Goal: Task Accomplishment & Management: Manage account settings

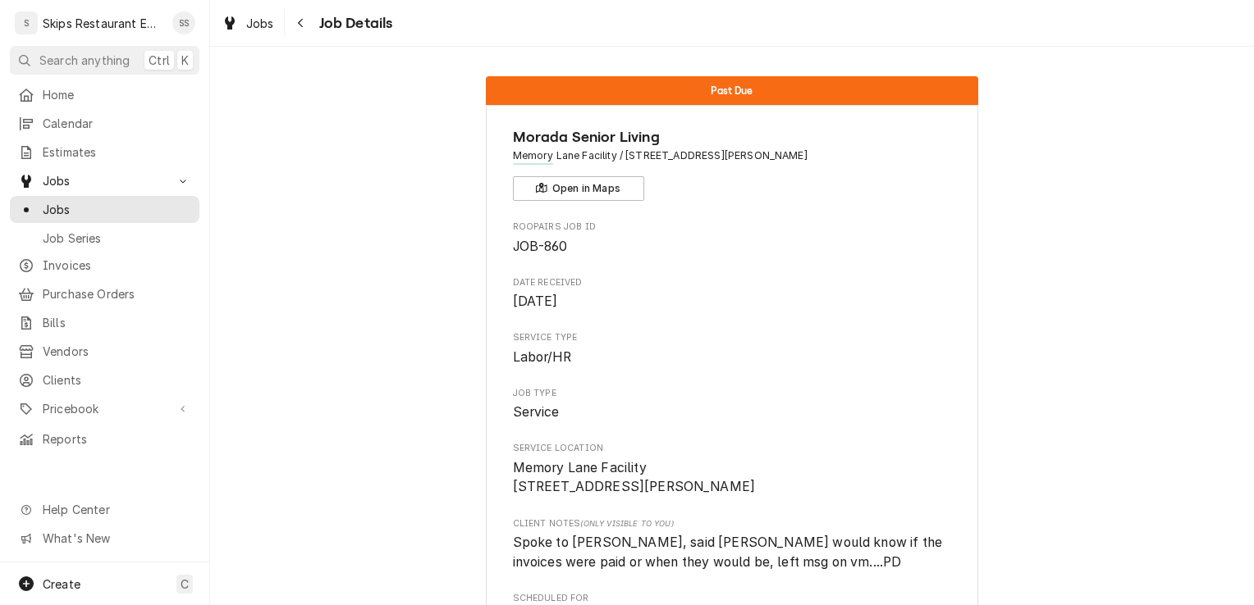
scroll to position [927, 0]
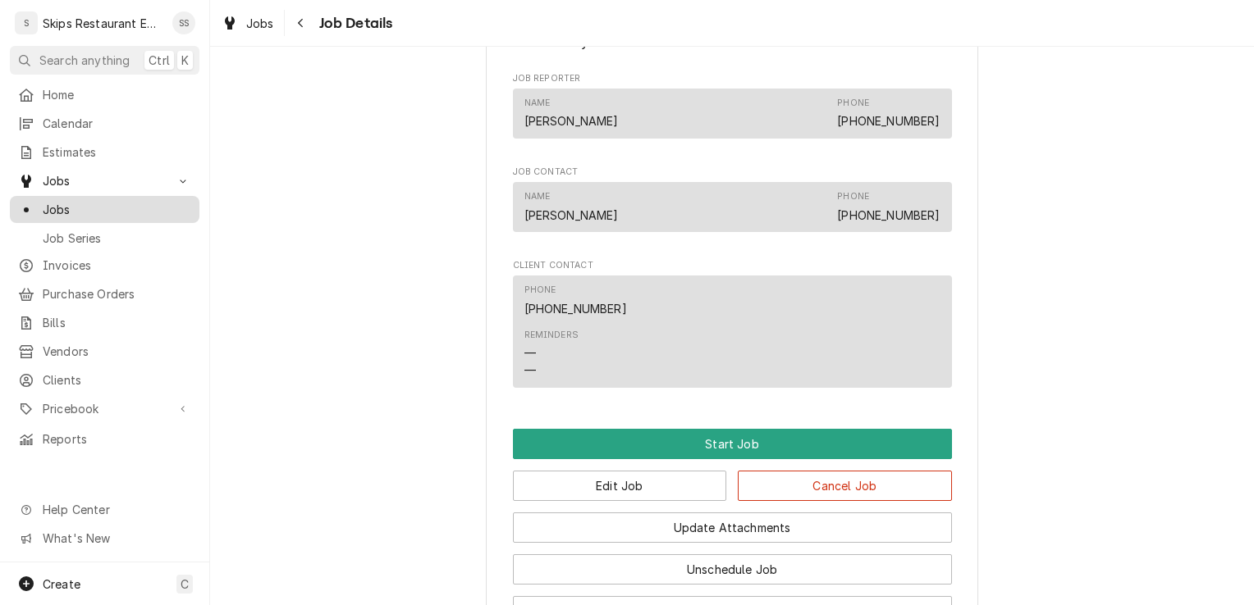
click at [79, 203] on span "Jobs" at bounding box center [117, 209] width 148 height 17
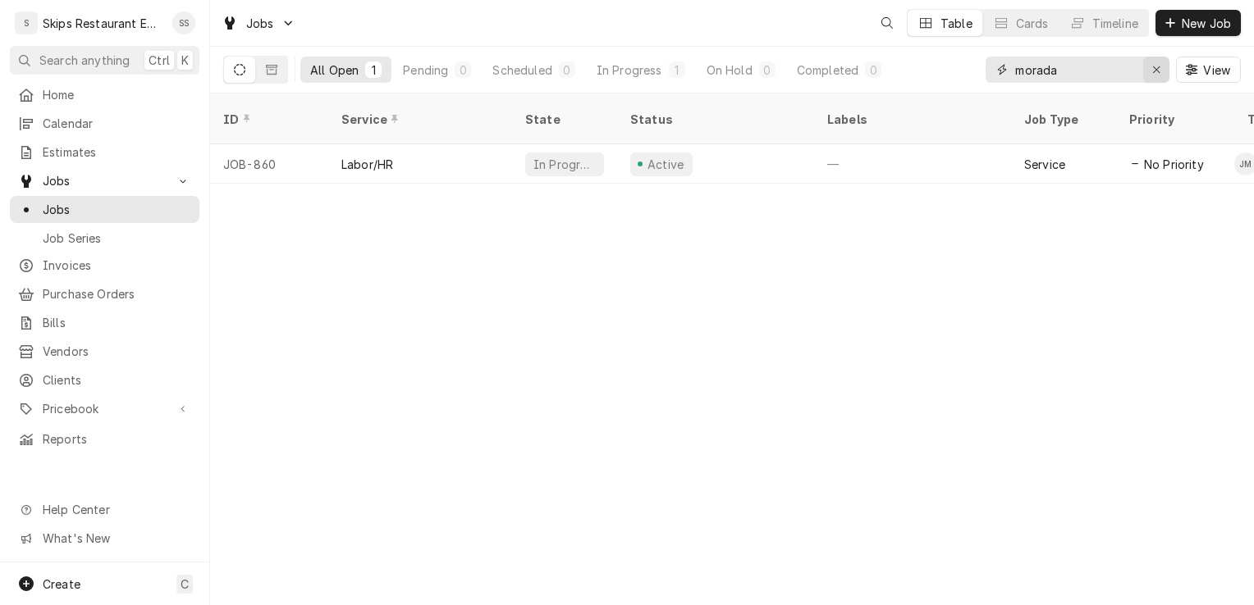
click at [1157, 65] on icon "Erase input" at bounding box center [1156, 69] width 9 height 11
type input "Refugio"
click at [88, 520] on div "Help Center" at bounding box center [104, 510] width 183 height 21
click at [80, 515] on span "Help Center" at bounding box center [116, 509] width 147 height 17
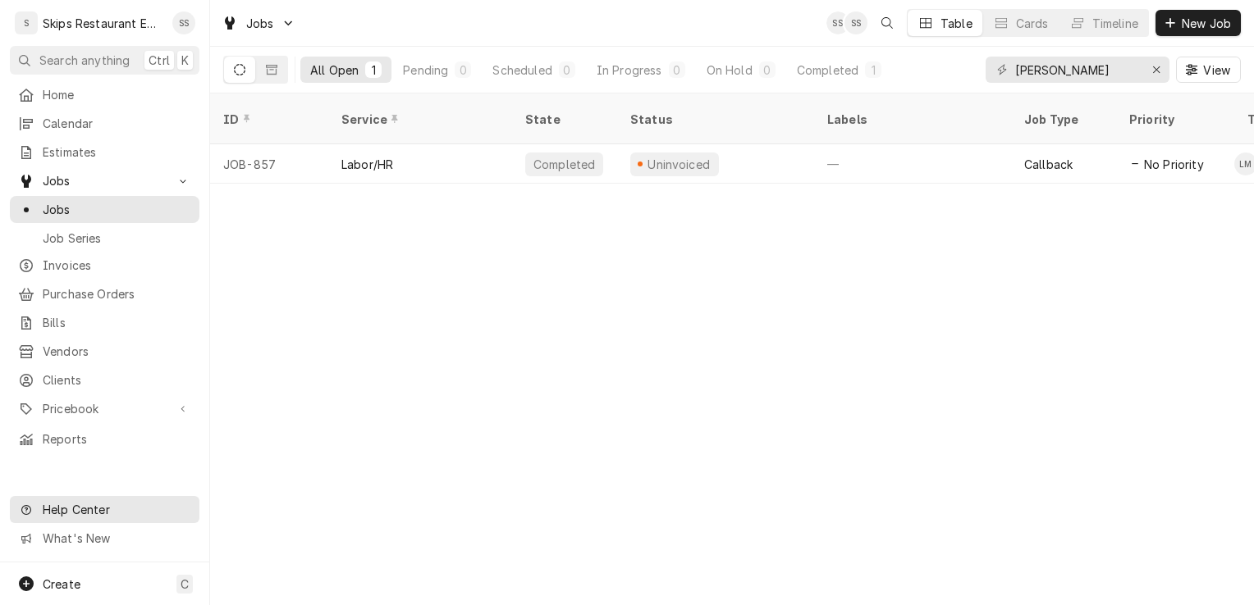
click at [25, 515] on icon "Dynamic Content Wrapper" at bounding box center [26, 510] width 10 height 10
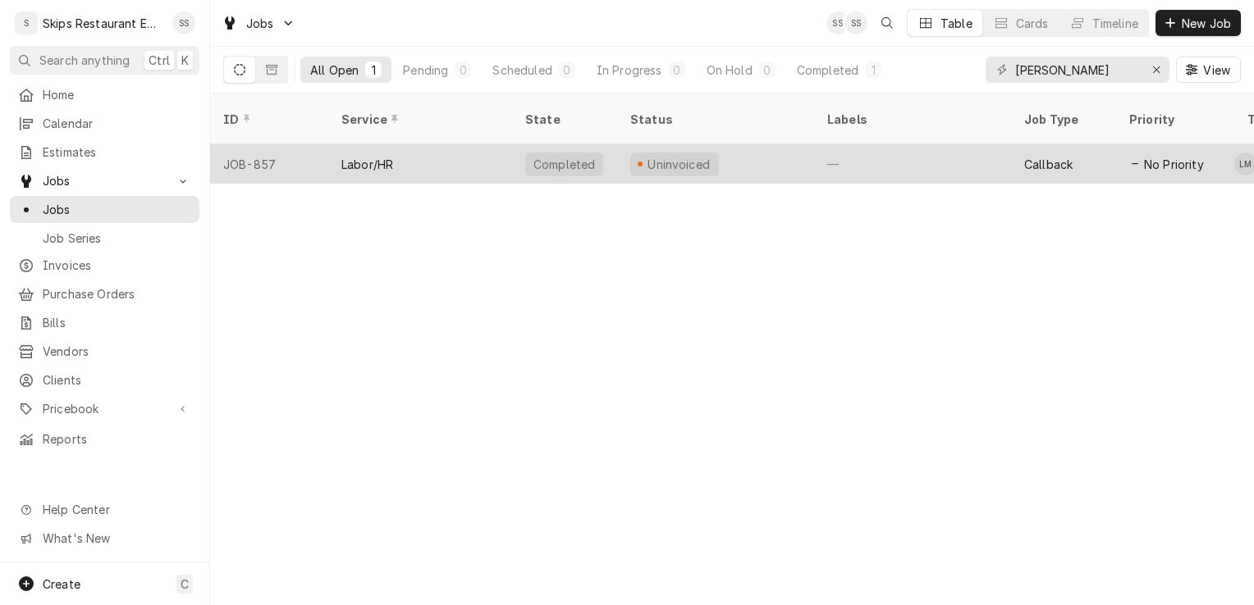
click at [574, 153] on div "Completed" at bounding box center [564, 165] width 78 height 24
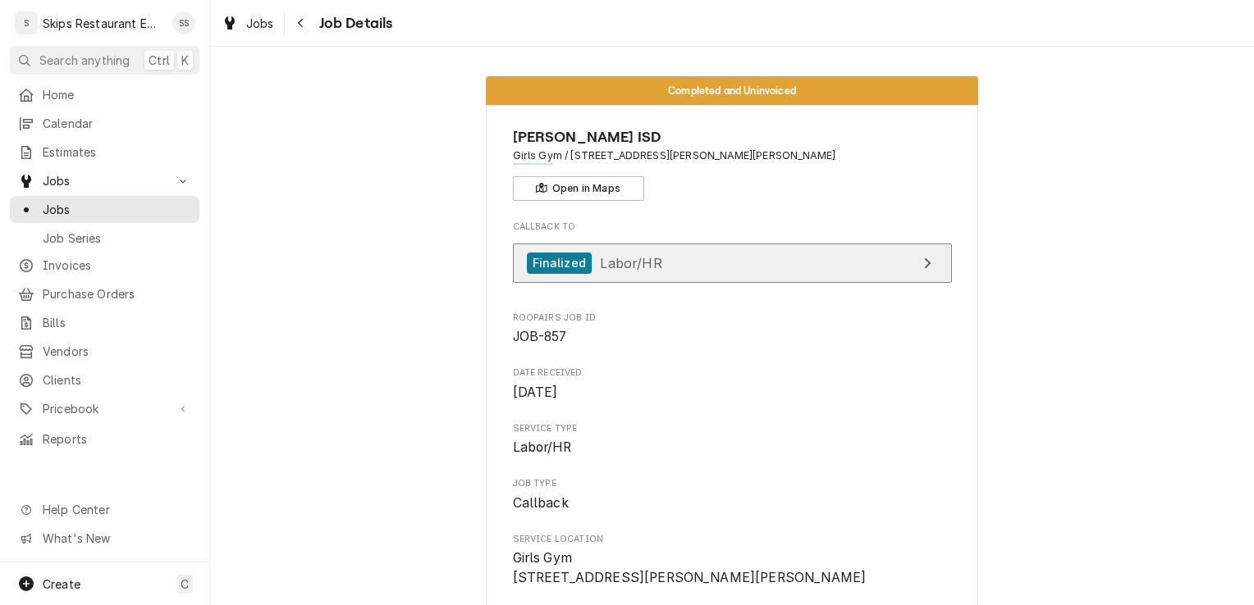
click at [924, 265] on icon "View Job" at bounding box center [927, 263] width 7 height 11
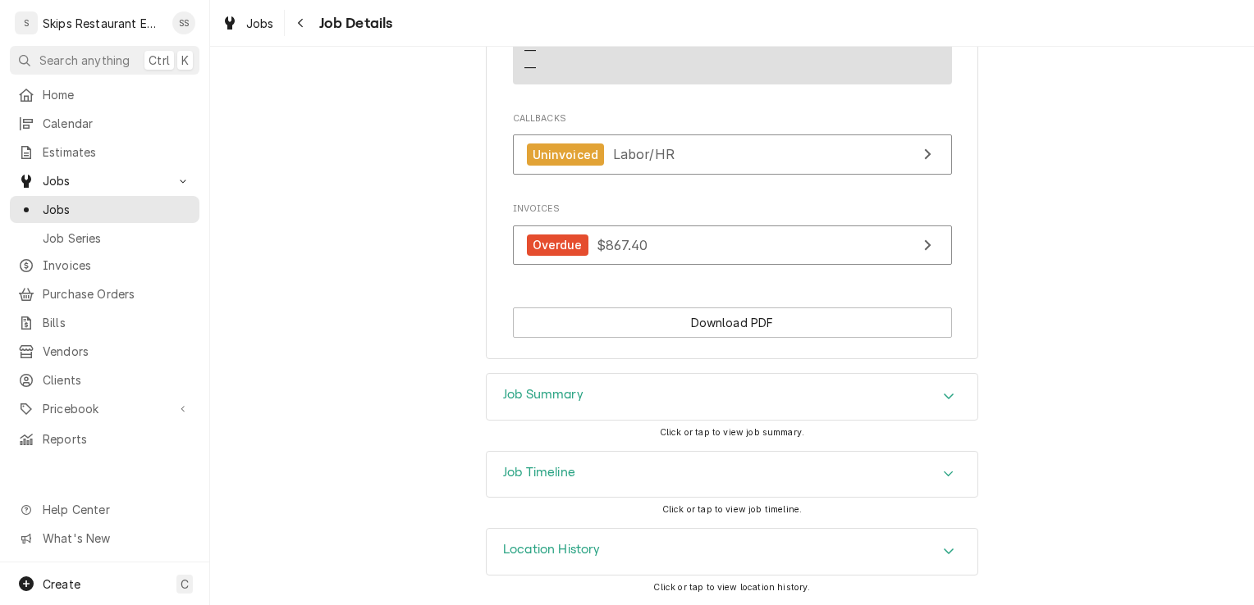
scroll to position [1210, 0]
click at [947, 398] on icon "Accordion Header" at bounding box center [948, 396] width 11 height 13
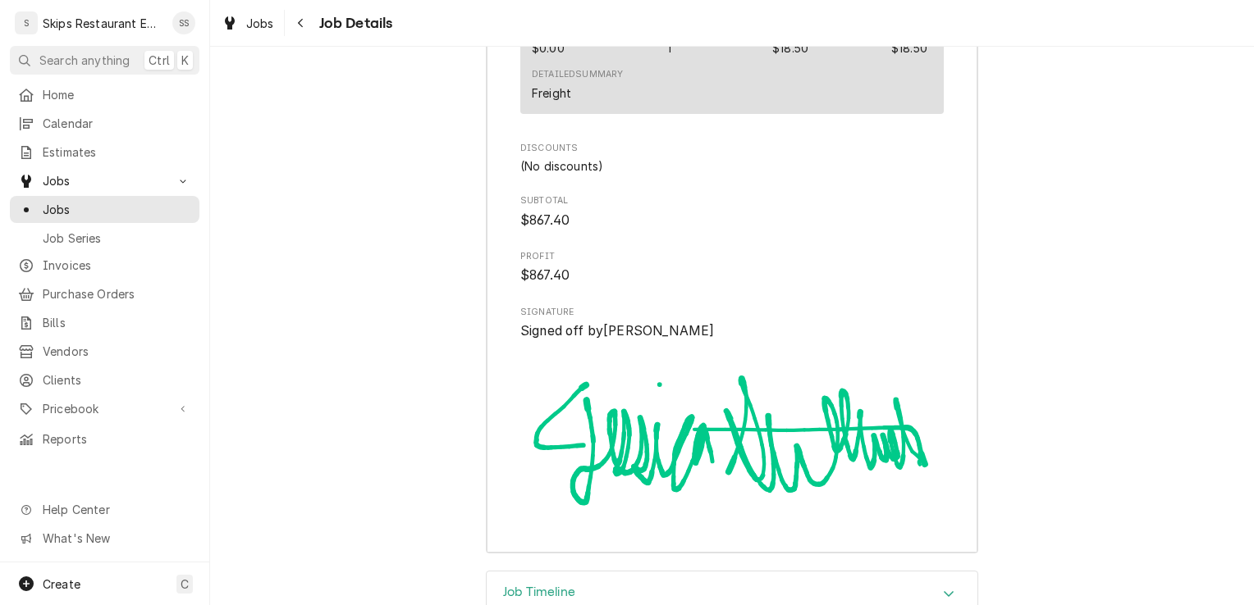
scroll to position [2903, 0]
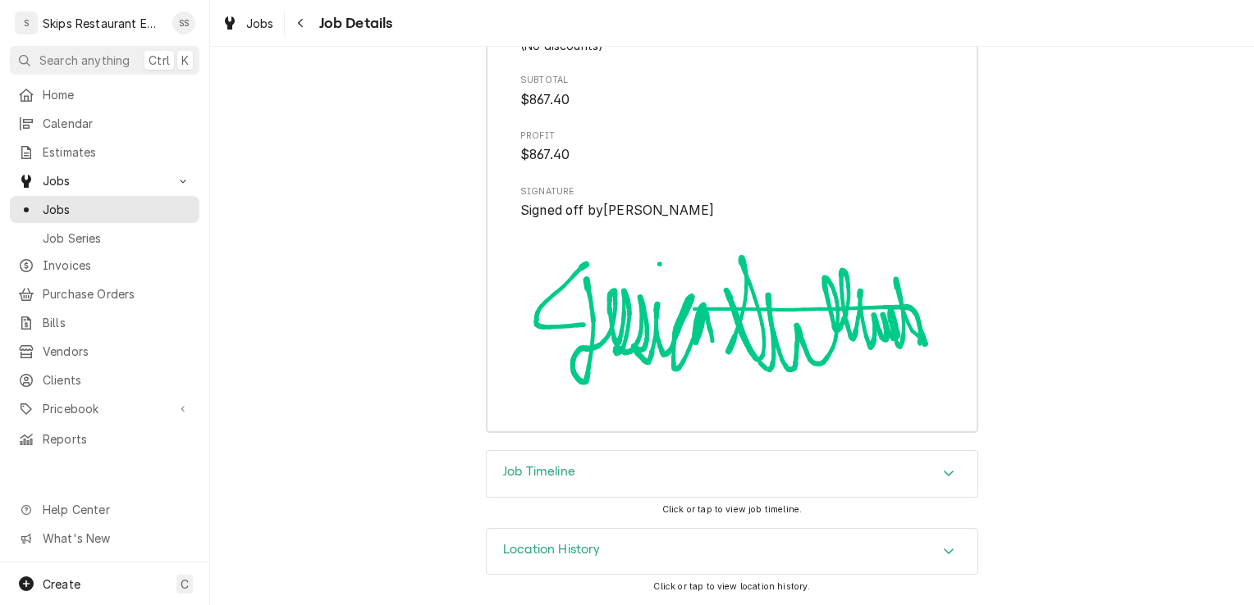
click at [943, 473] on icon "Accordion Header" at bounding box center [948, 473] width 11 height 13
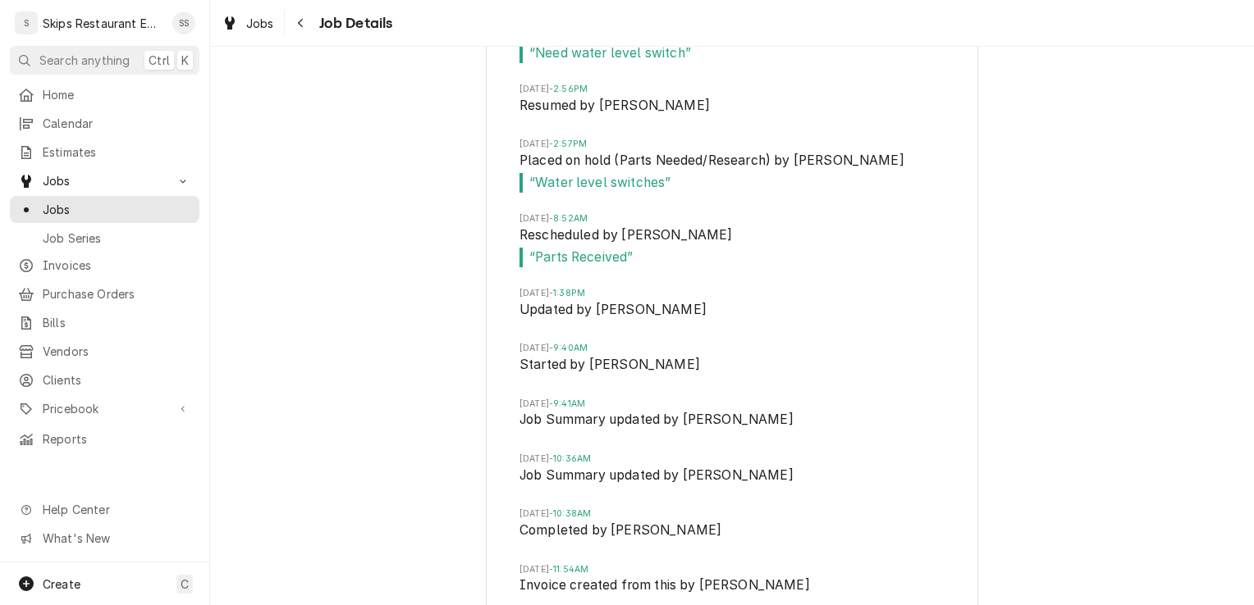
scroll to position [3775, 0]
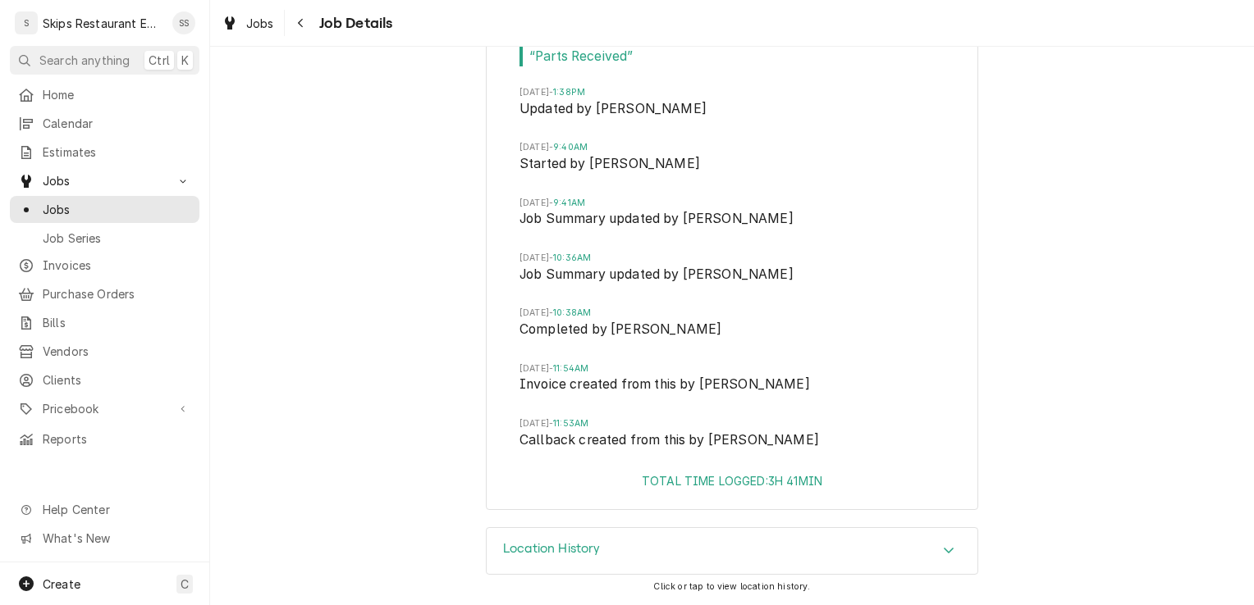
click at [943, 554] on icon "Accordion Header" at bounding box center [948, 550] width 11 height 13
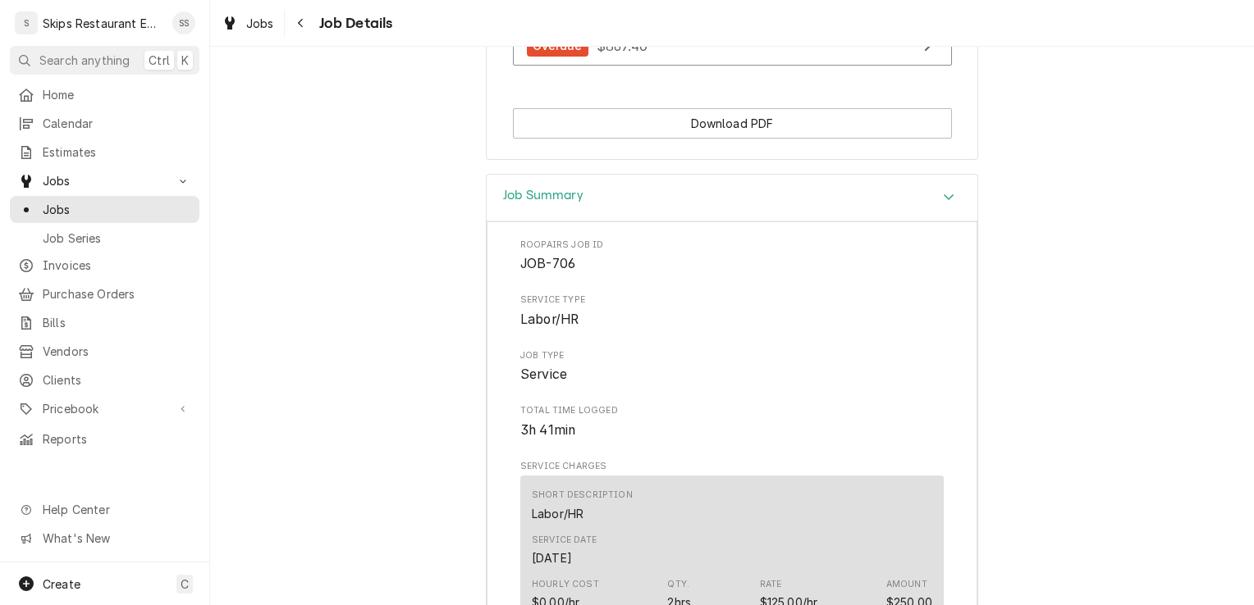
scroll to position [1365, 0]
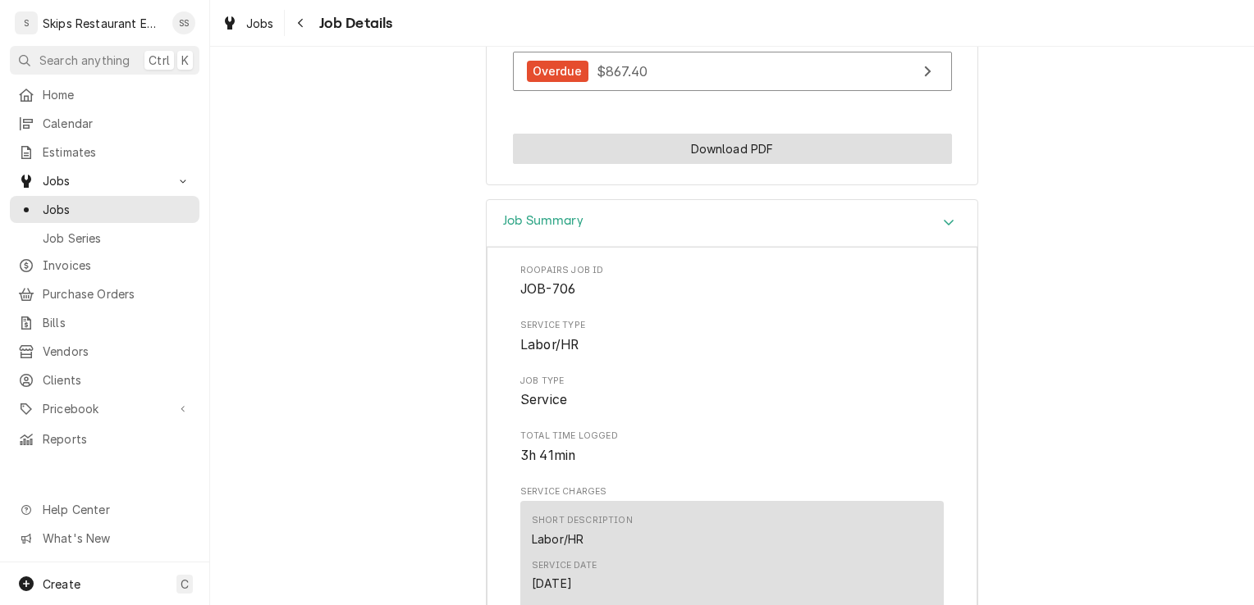
click at [740, 164] on button "Download PDF" at bounding box center [732, 149] width 439 height 30
